Goal: Task Accomplishment & Management: Manage account settings

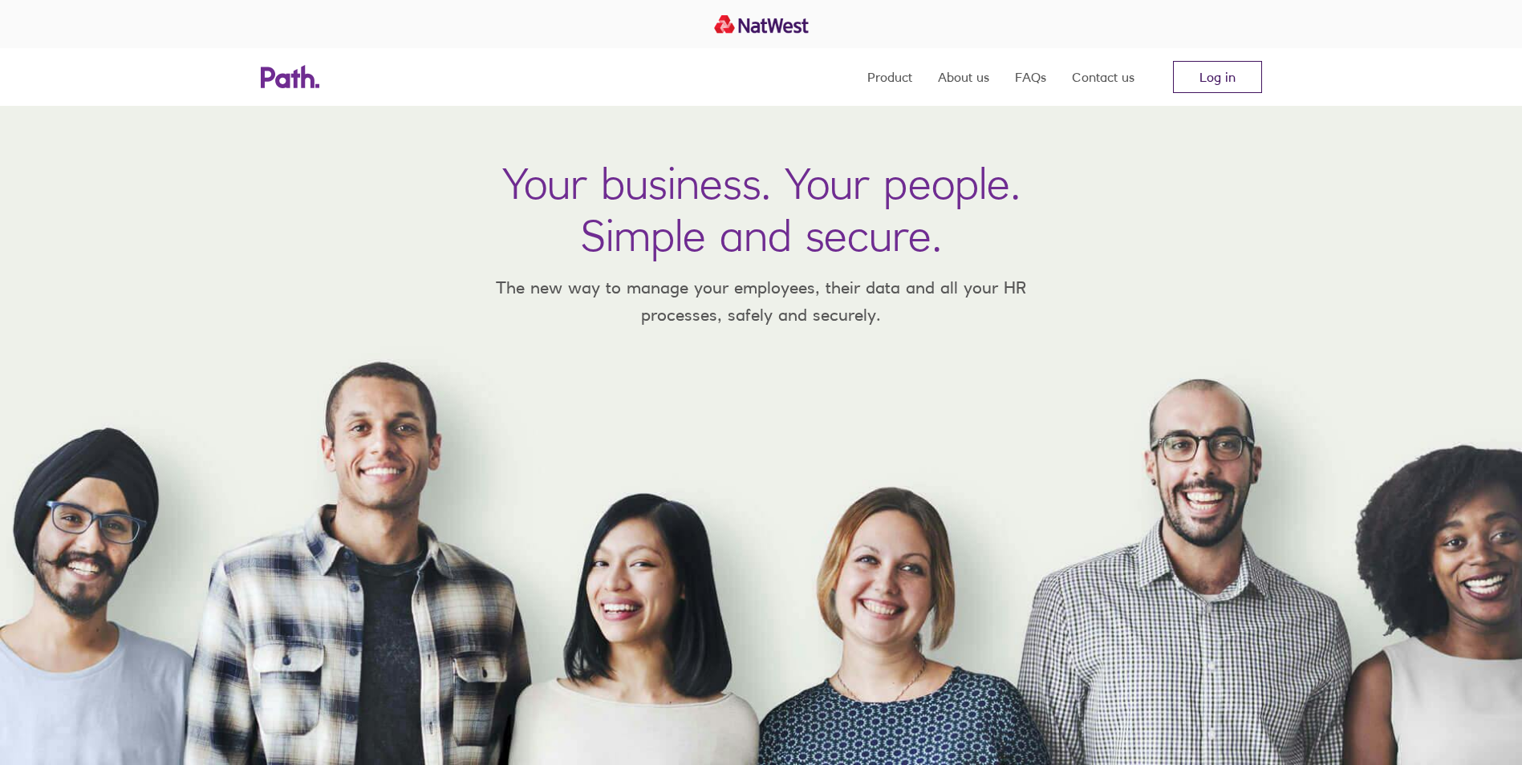
click at [1244, 73] on link "Log in" at bounding box center [1217, 77] width 89 height 32
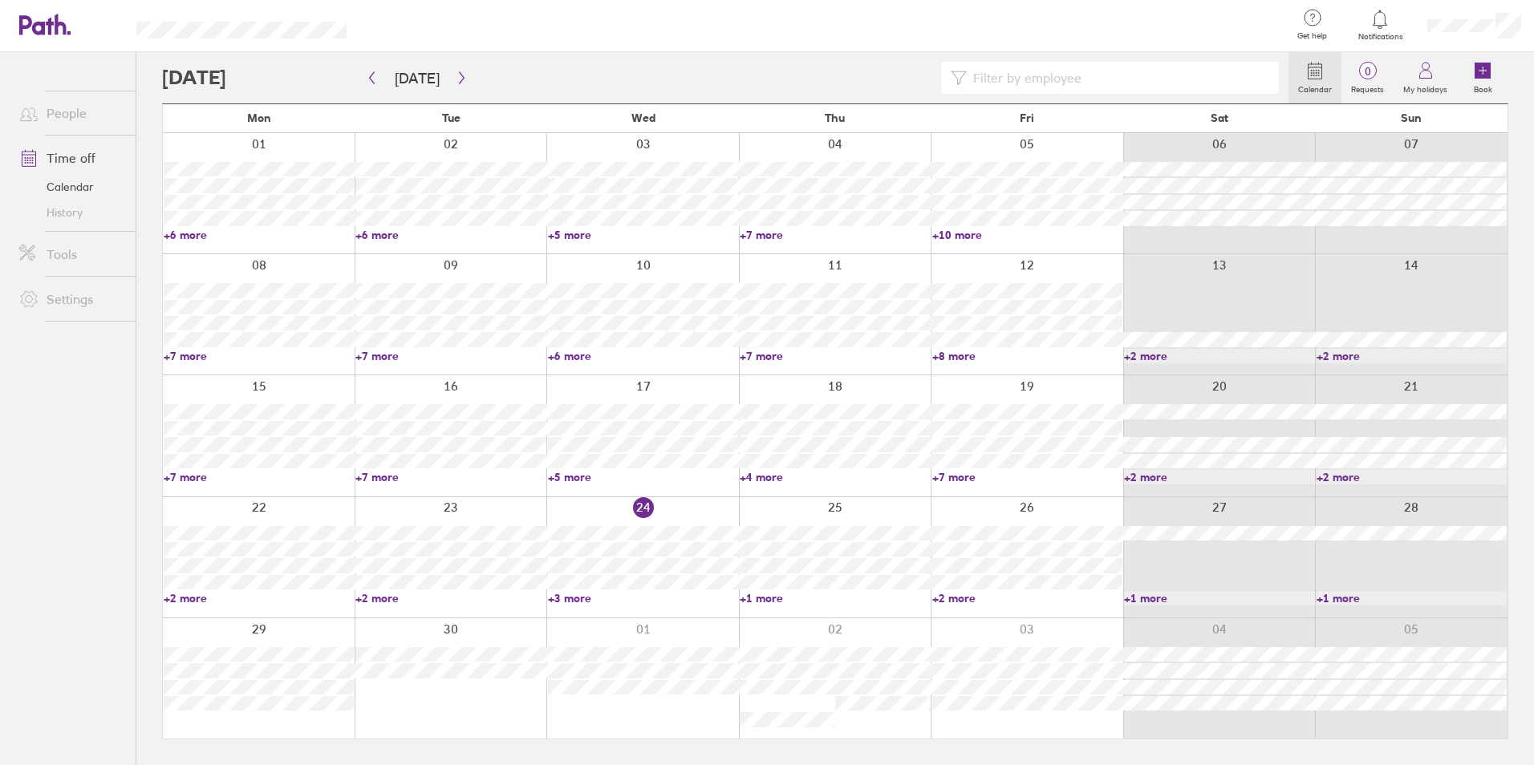
click at [567, 599] on link "+3 more" at bounding box center [643, 598] width 190 height 14
